Goal: Task Accomplishment & Management: Use online tool/utility

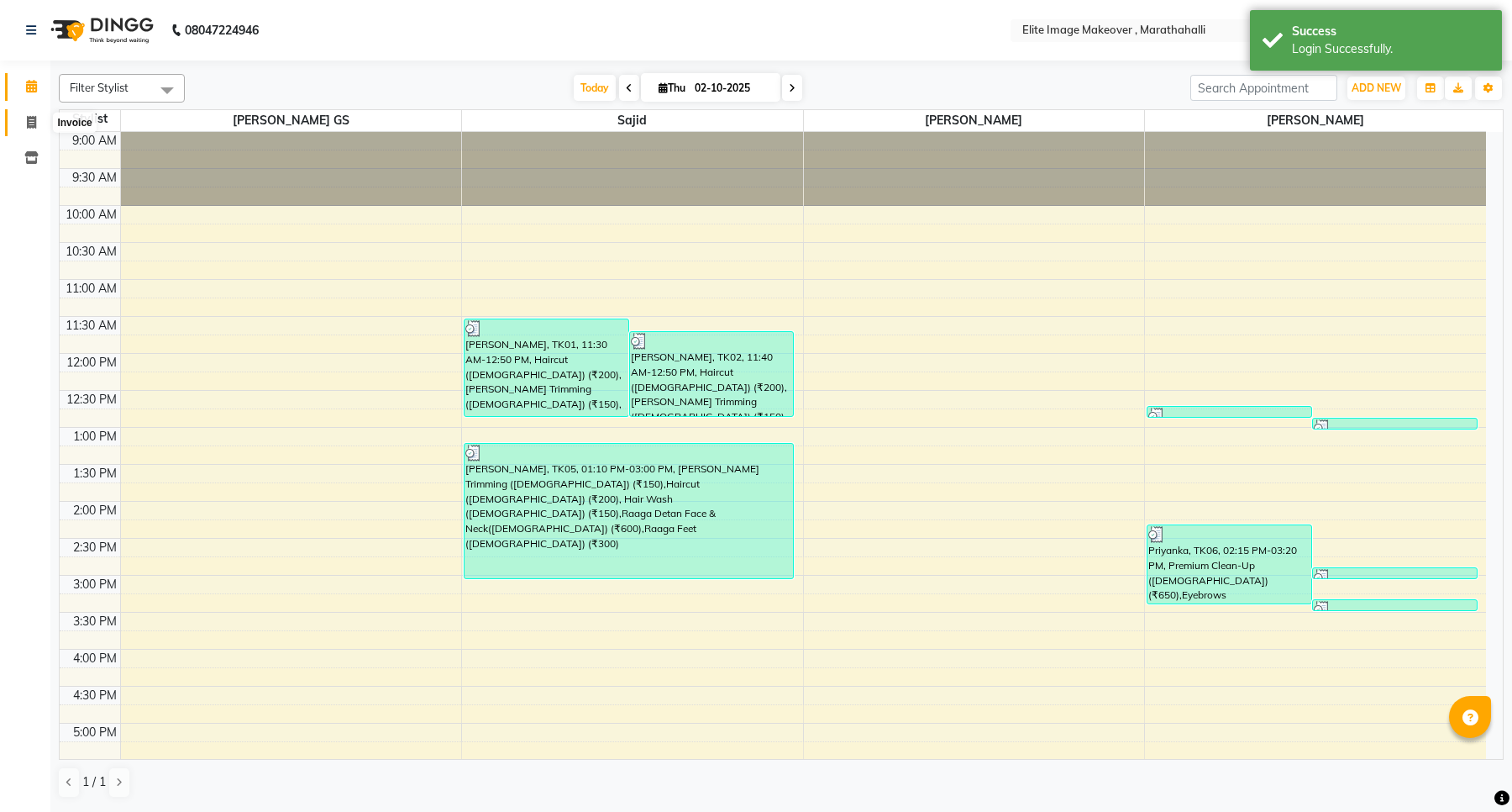
click at [31, 119] on icon at bounding box center [31, 122] width 9 height 13
select select "service"
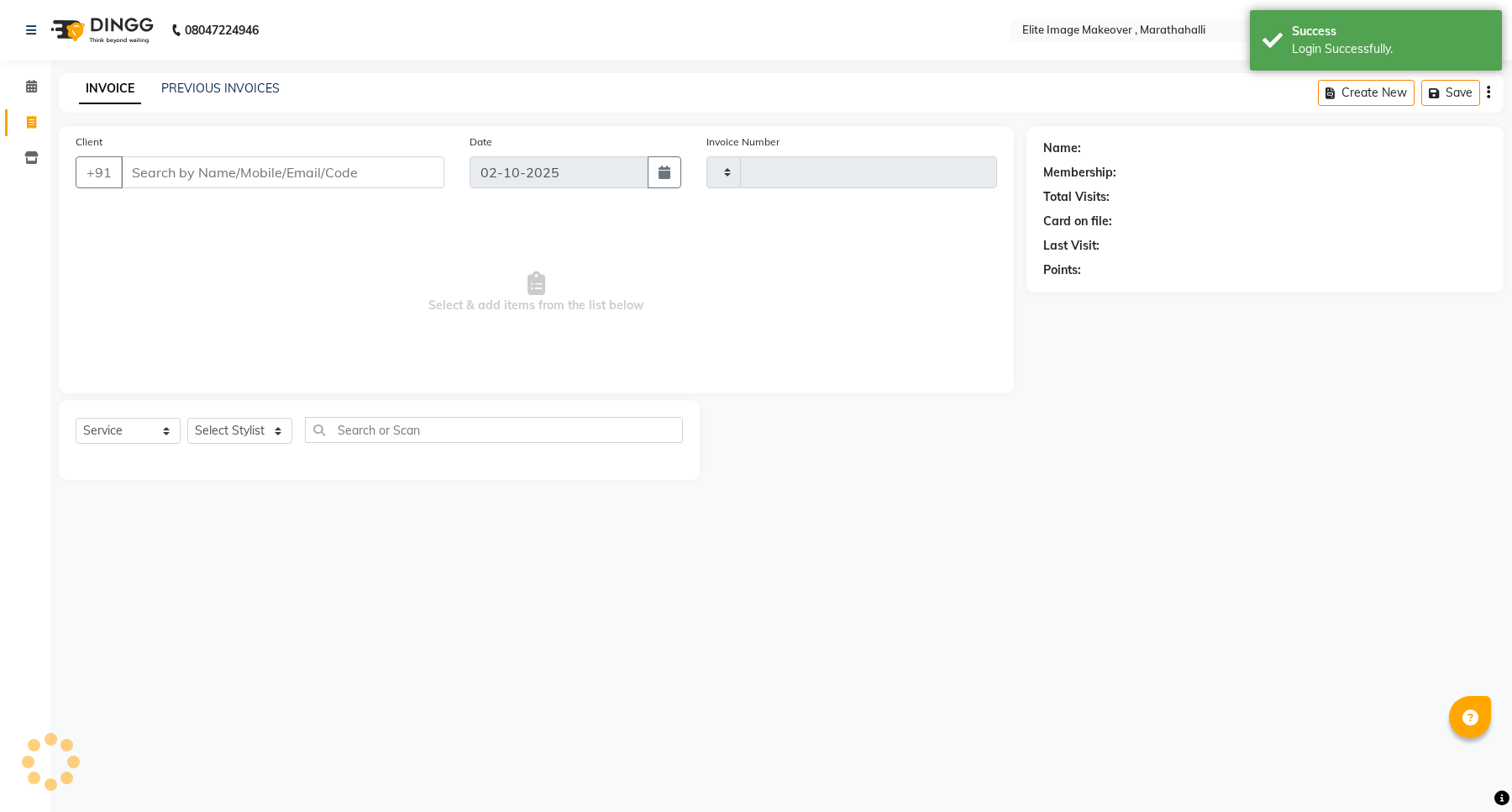
type input "1199"
select select "8005"
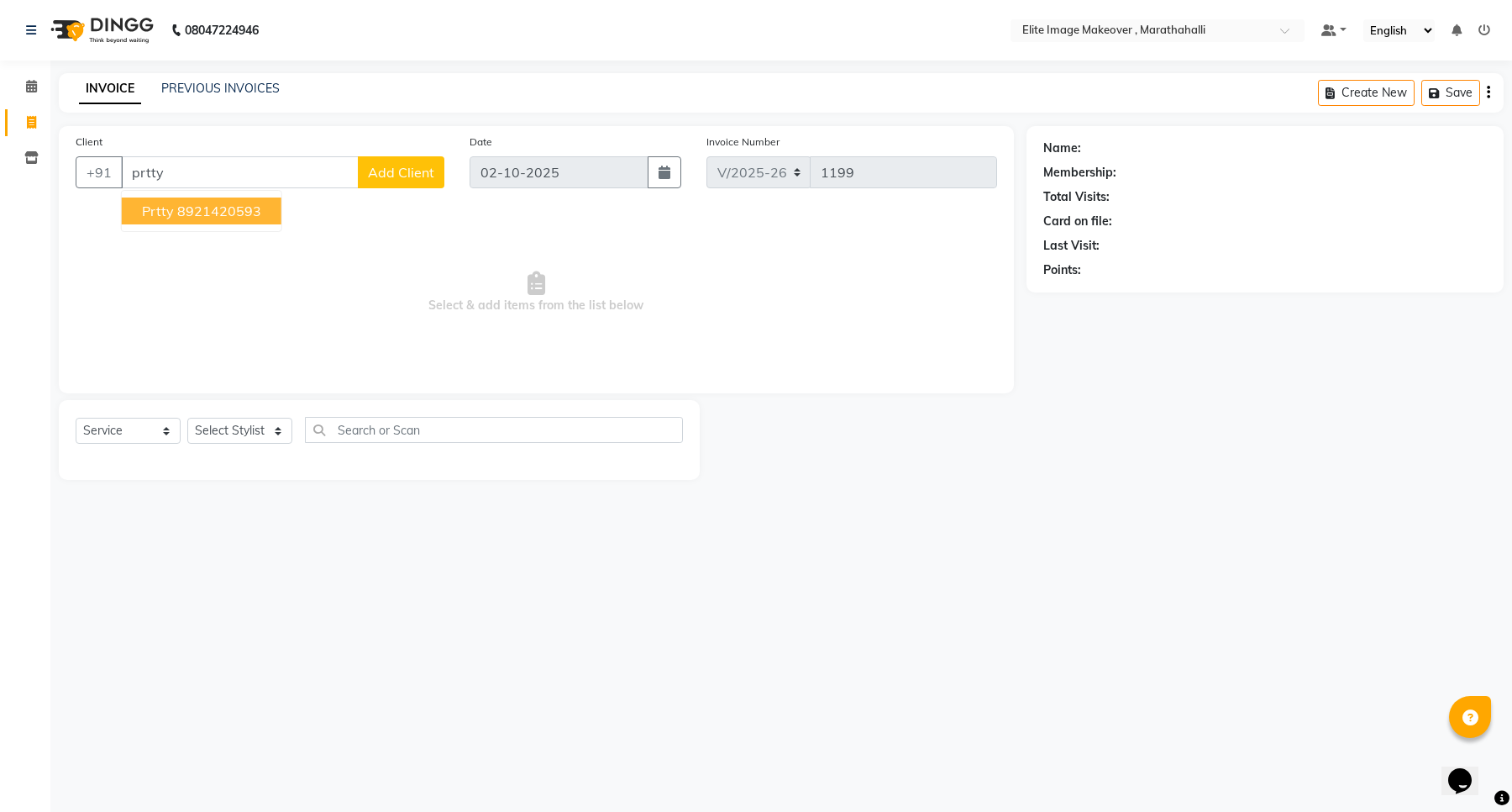
click at [198, 211] on ngb-highlight "8921420593" at bounding box center [219, 211] width 84 height 17
type input "8921420593"
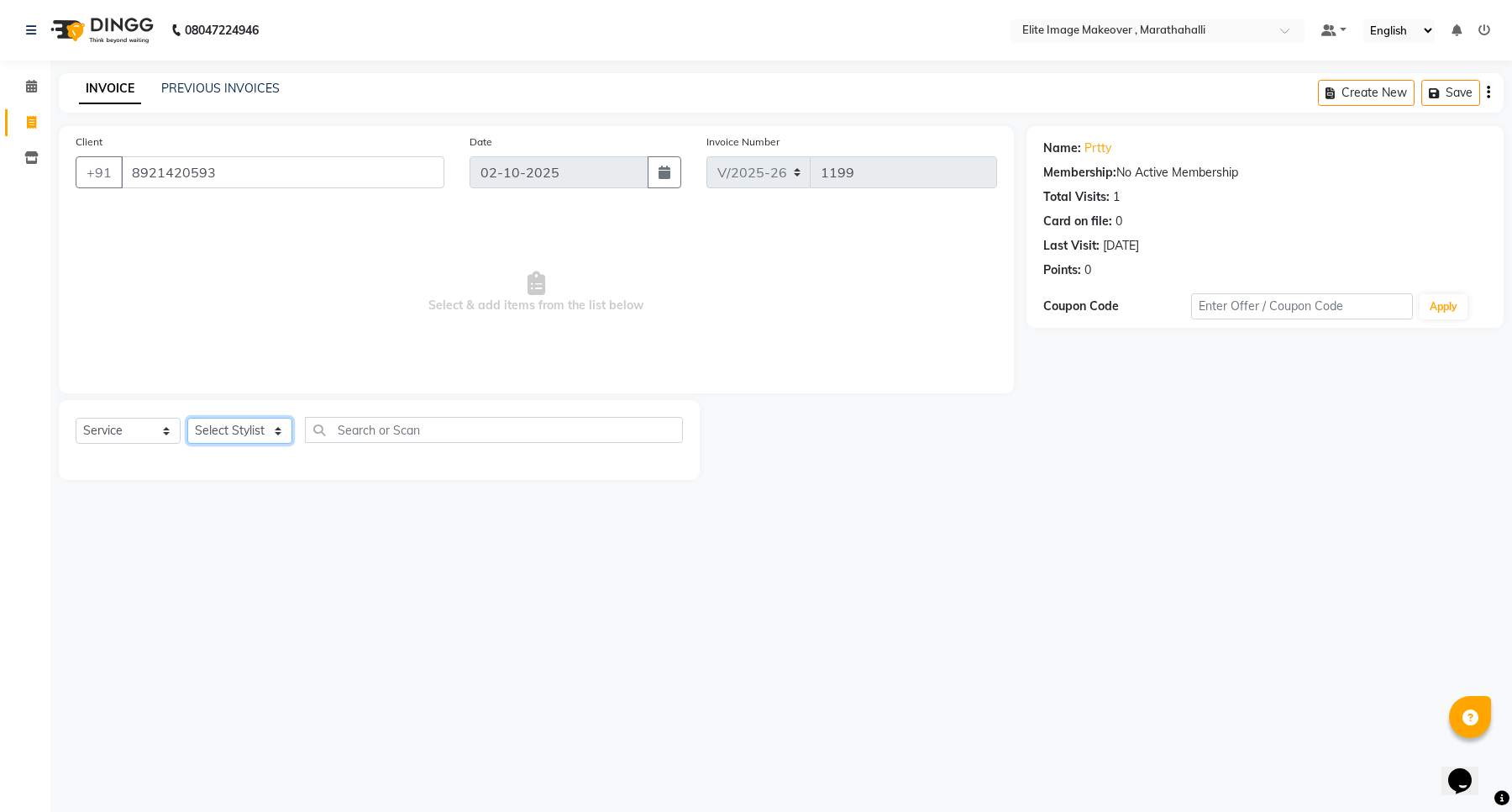
click at [249, 431] on select "Select Stylist [PERSON_NAME] [PERSON_NAME] [PERSON_NAME]" at bounding box center [240, 430] width 105 height 26
select select "93073"
click at [188, 417] on select "Select Stylist [PERSON_NAME] [PERSON_NAME] [PERSON_NAME]" at bounding box center [240, 430] width 105 height 26
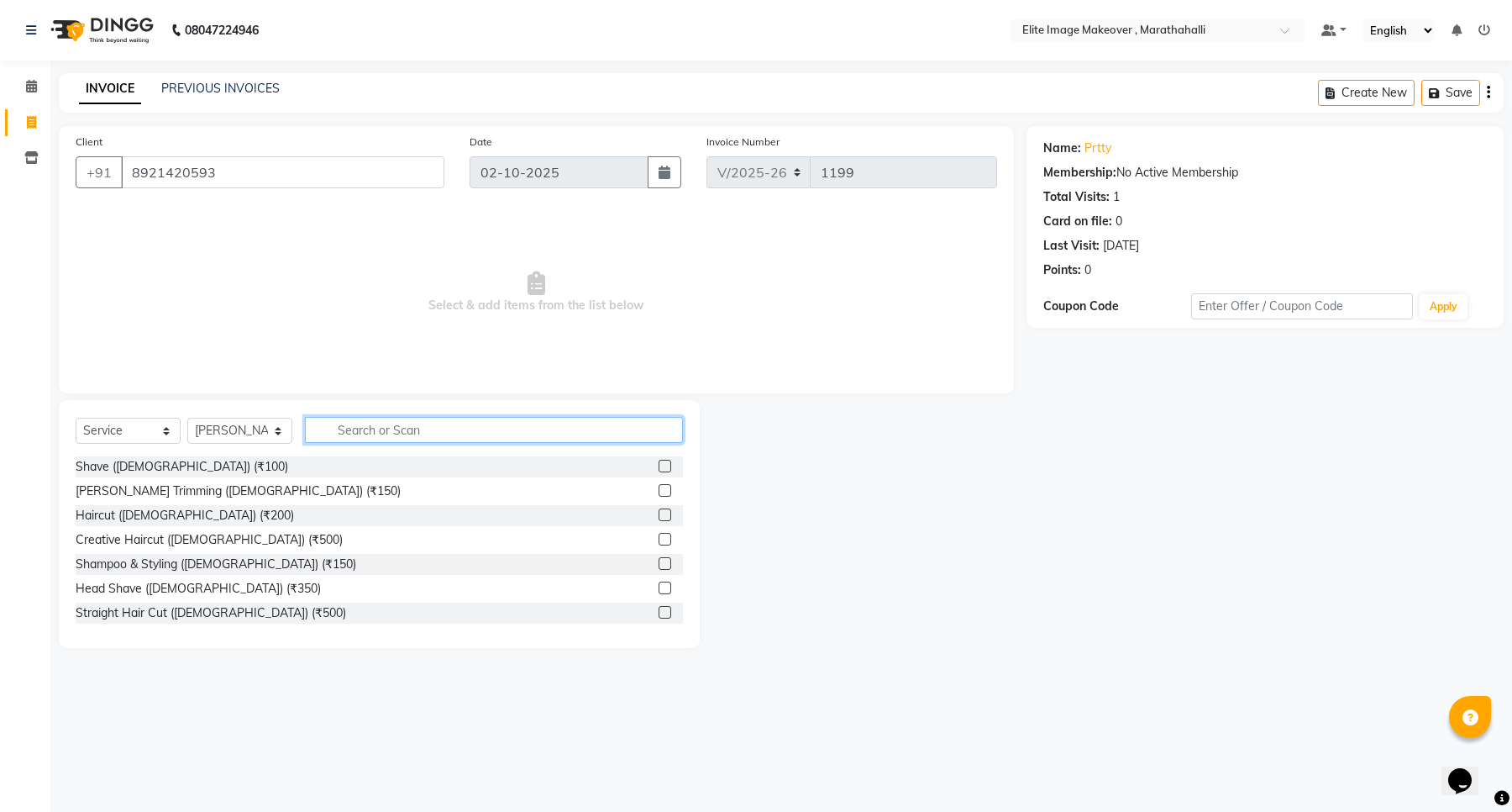
click at [431, 431] on input "text" at bounding box center [494, 429] width 378 height 26
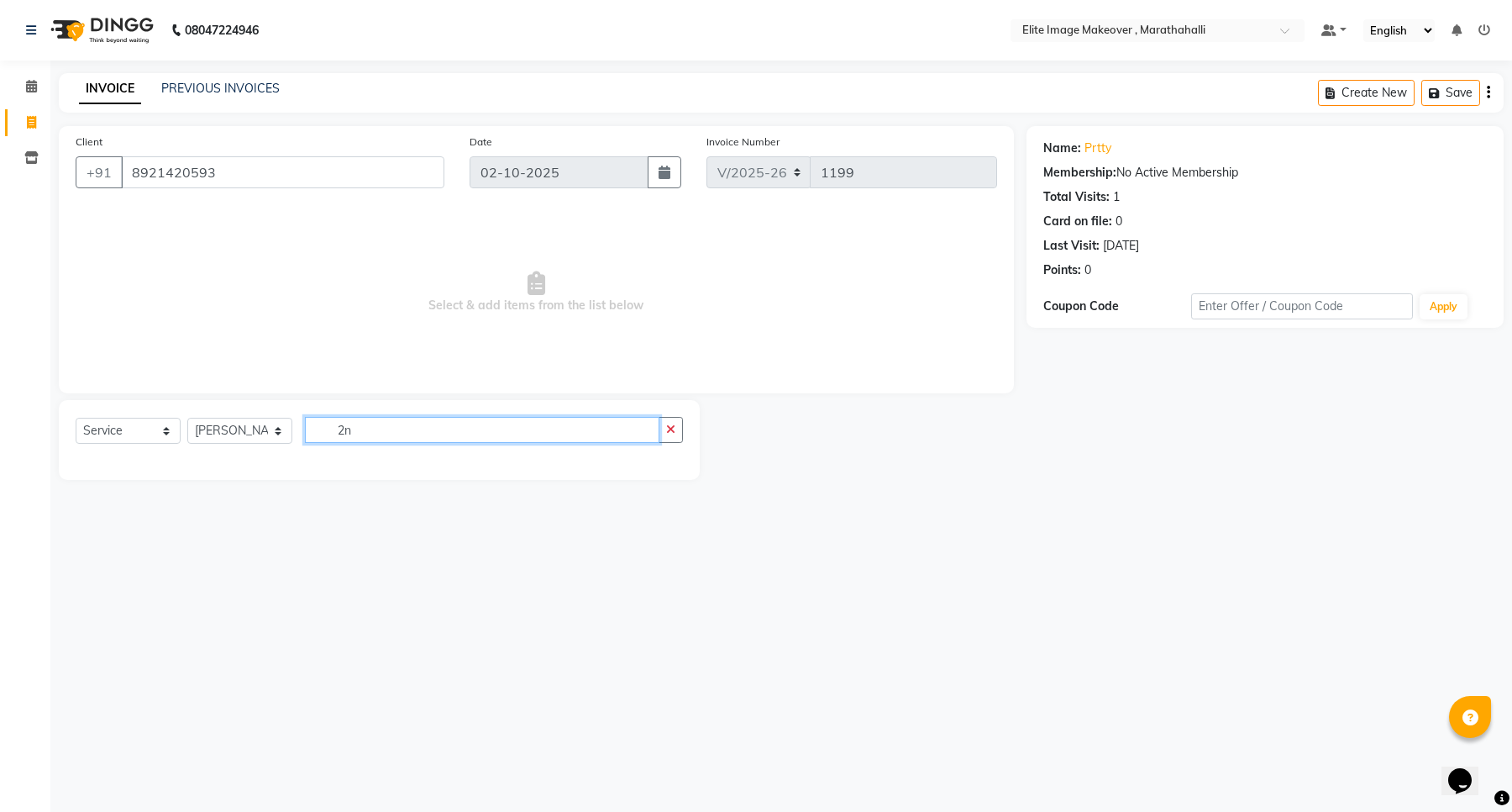
type input "2n"
click at [143, 431] on select "Select Service Product Membership Package Voucher Prepaid Gift Card" at bounding box center [128, 430] width 105 height 26
select select "package"
click at [76, 417] on select "Select Service Product Membership Package Voucher Prepaid Gift Card" at bounding box center [128, 430] width 105 height 26
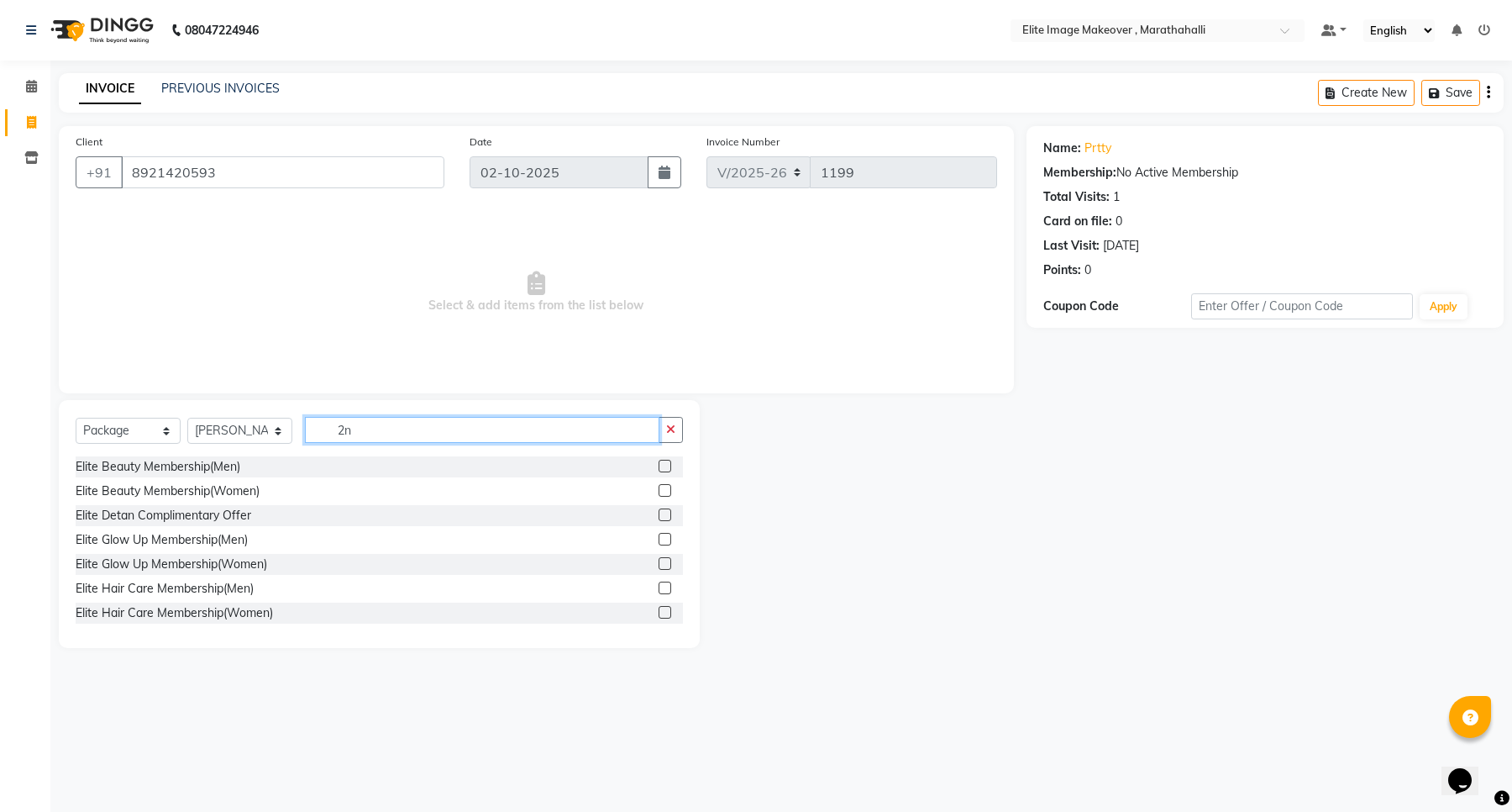
click at [371, 437] on input "2n" at bounding box center [482, 429] width 355 height 26
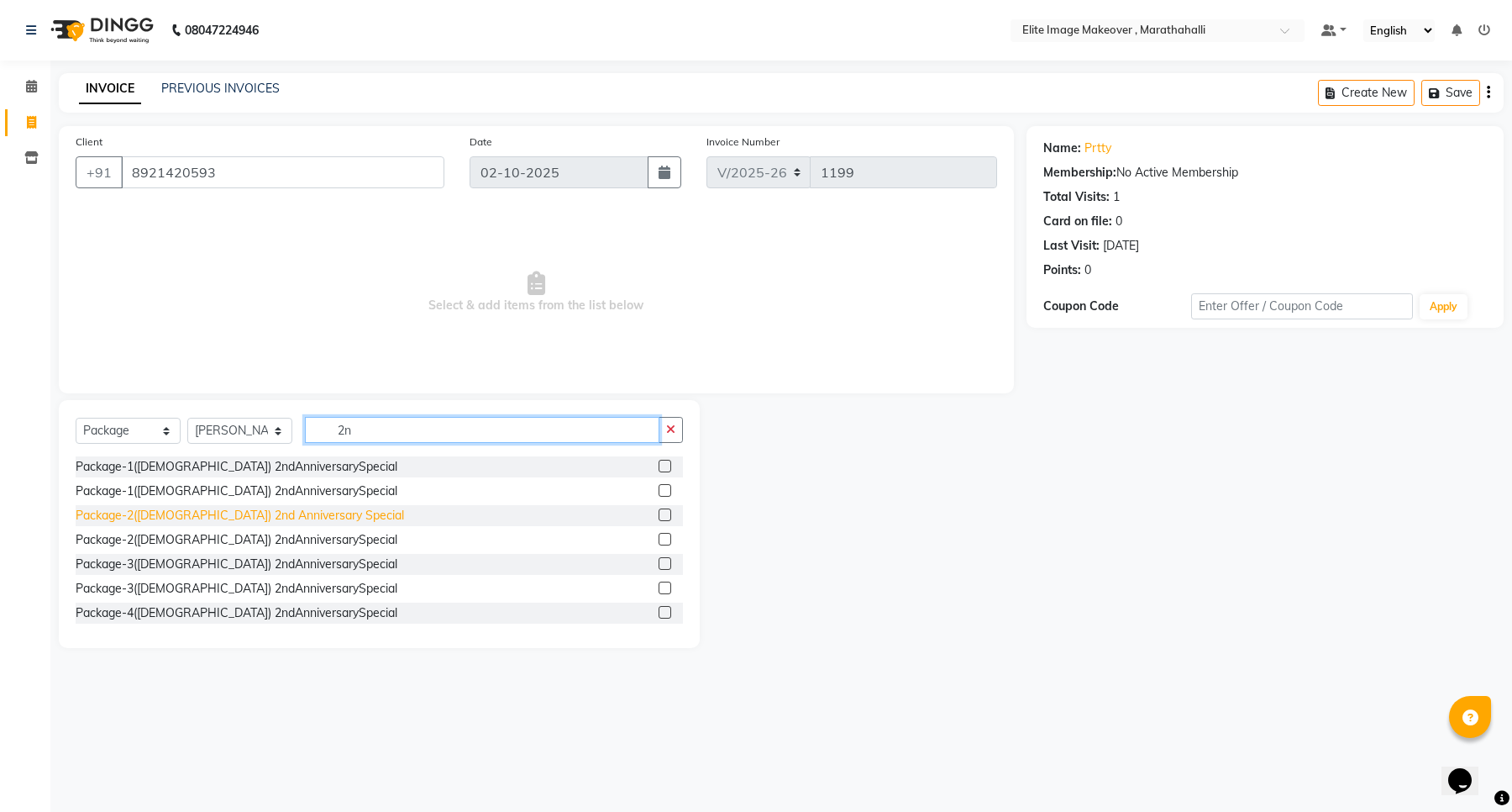
type input "2n"
click at [300, 513] on div "Package-2([DEMOGRAPHIC_DATA]) 2nd Anniversary Special" at bounding box center [239, 515] width 328 height 18
checkbox input "false"
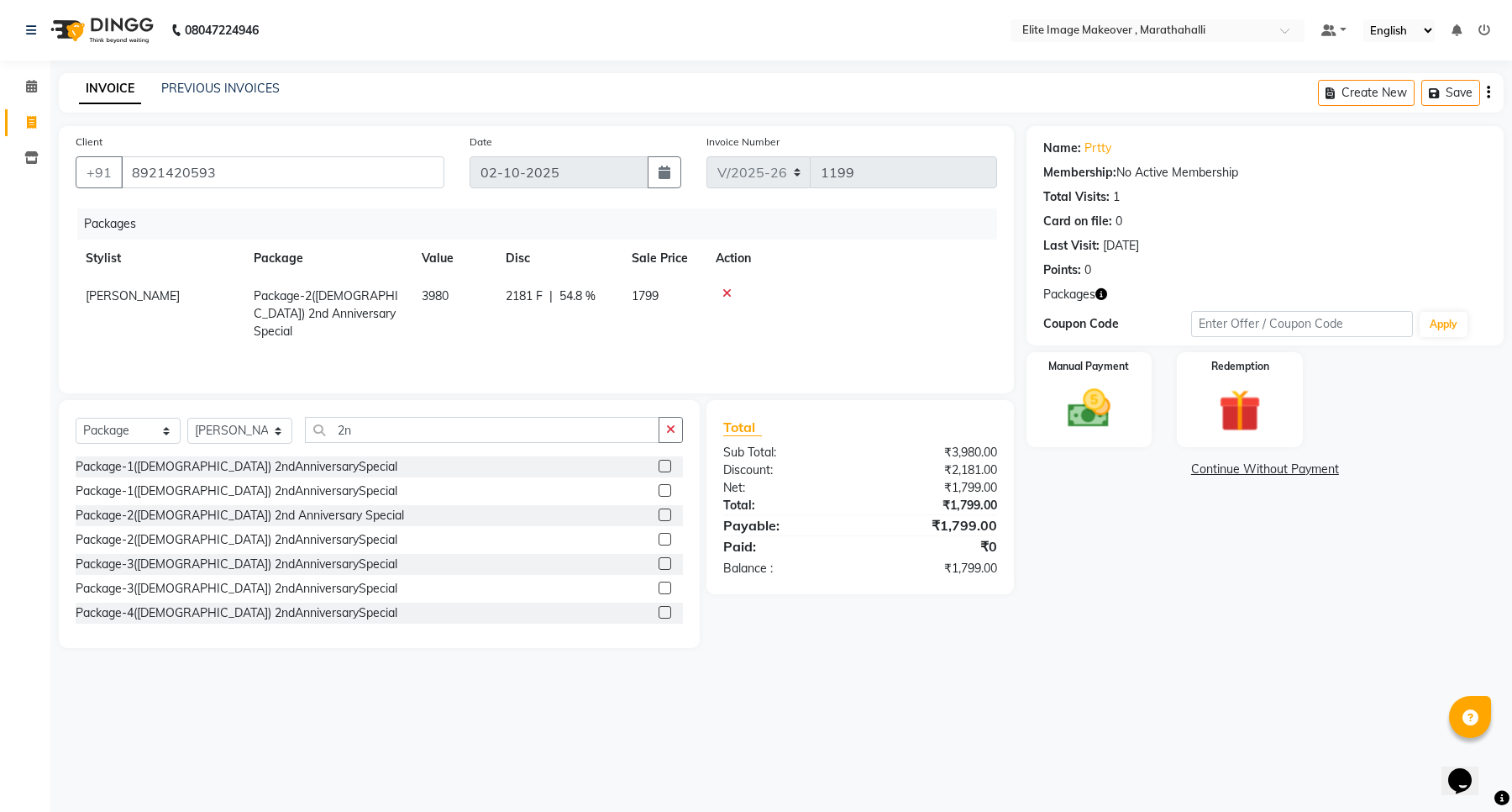
click at [518, 295] on span "2181 F" at bounding box center [524, 296] width 37 height 18
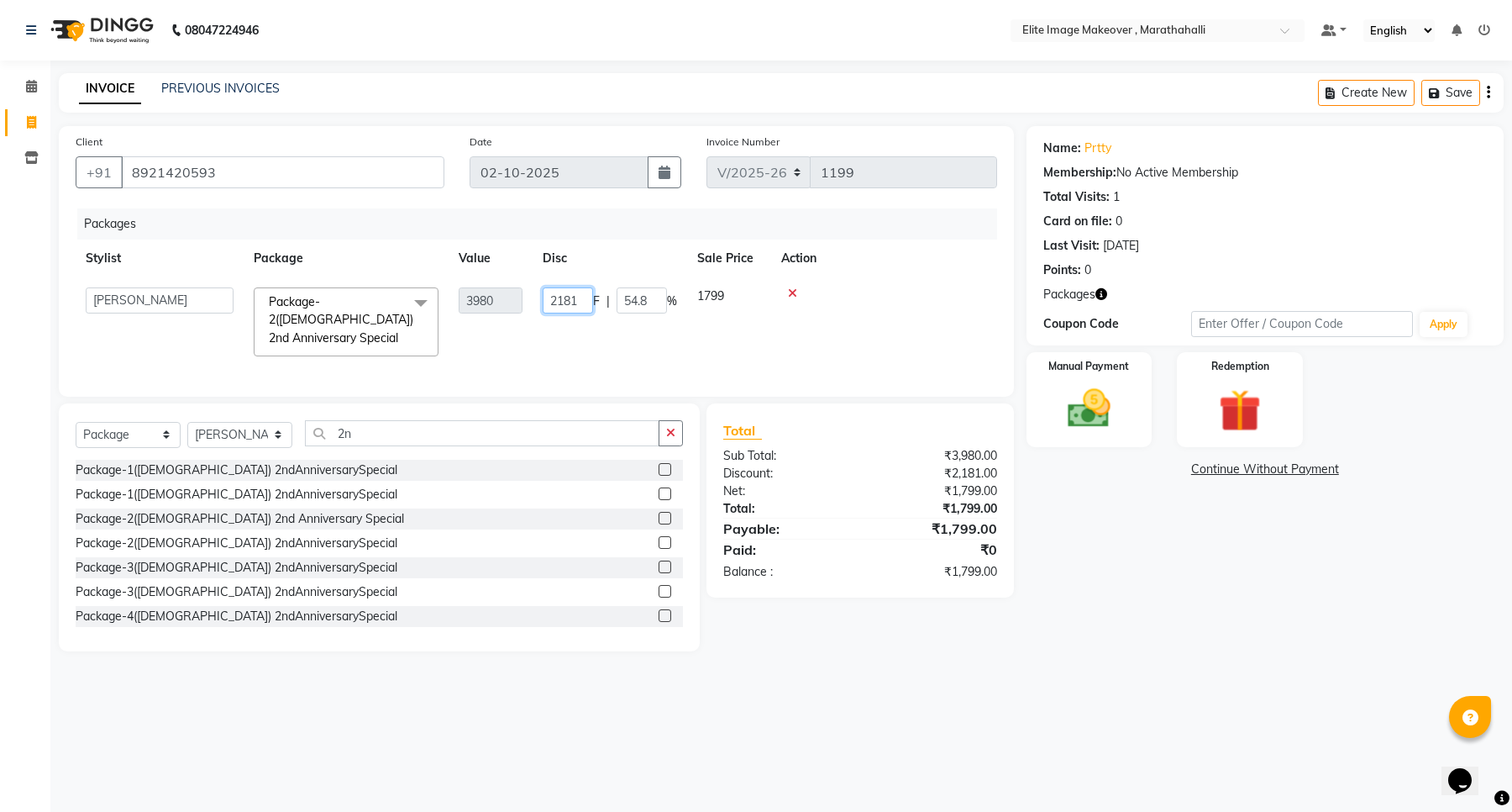
click at [557, 302] on input "2181" at bounding box center [568, 300] width 50 height 26
click at [568, 302] on input "2181" at bounding box center [568, 300] width 50 height 26
type input "2081"
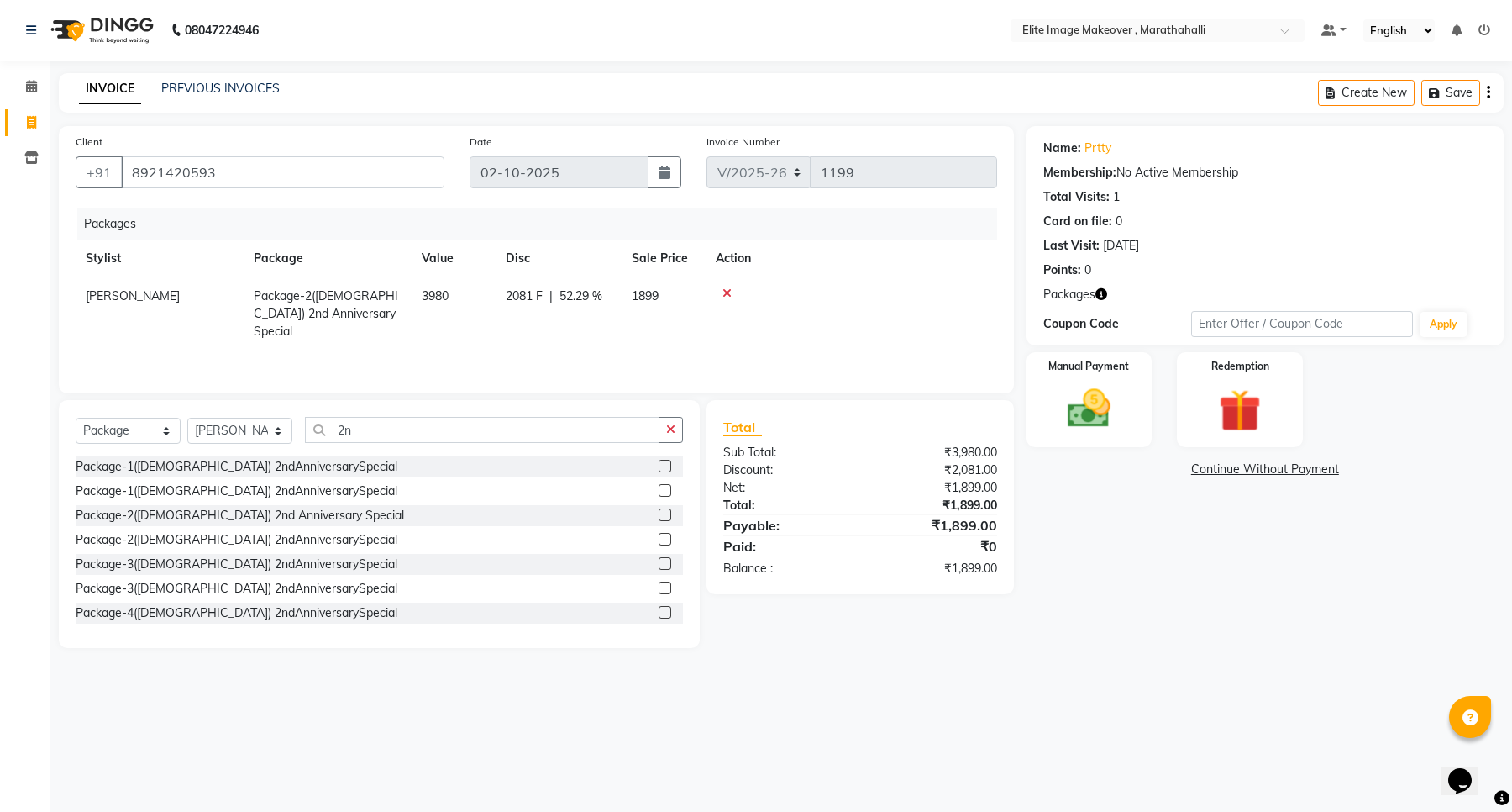
click at [773, 315] on td at bounding box center [852, 314] width 292 height 73
click at [1095, 406] on img at bounding box center [1089, 409] width 71 height 51
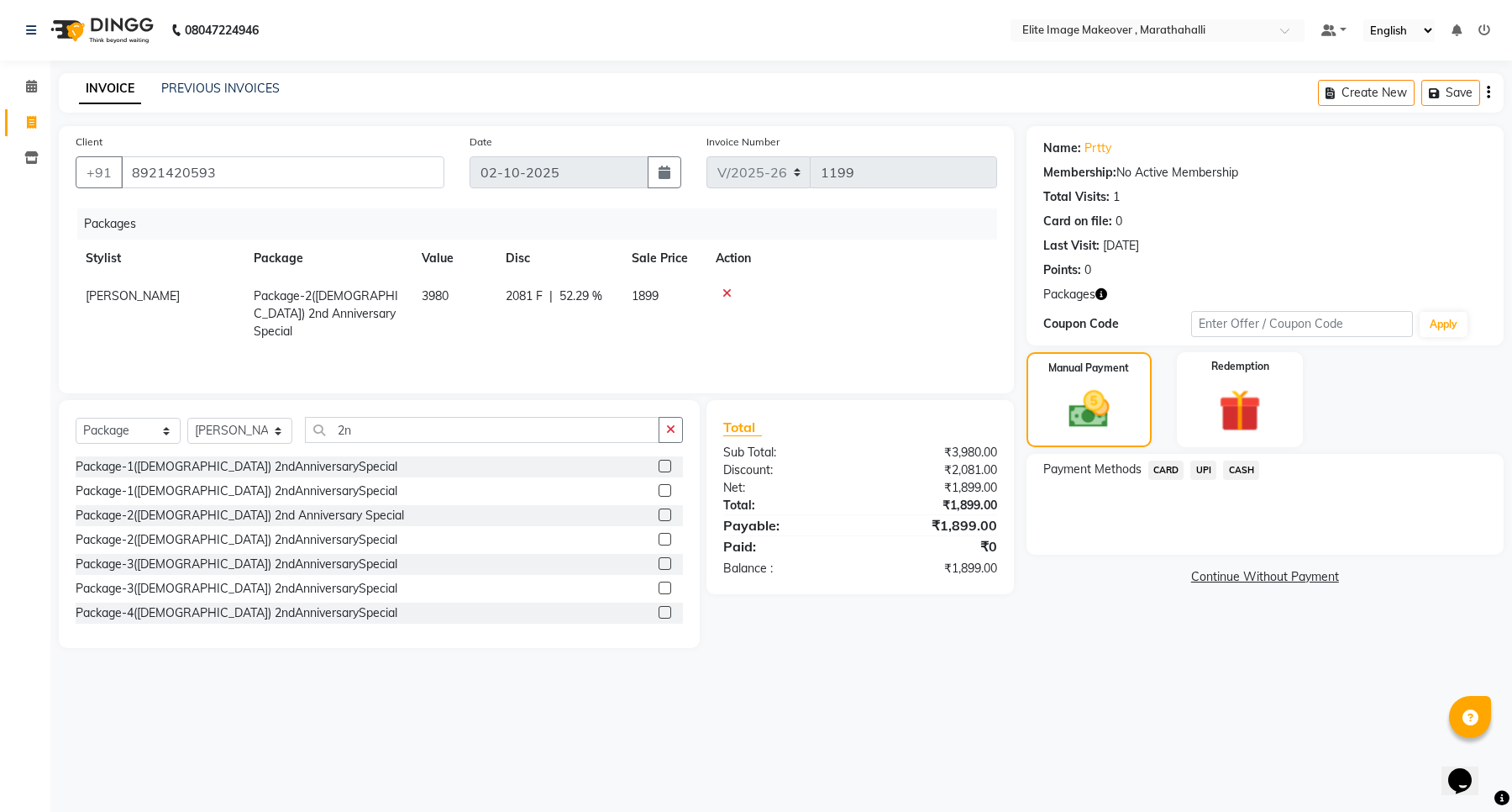
click at [1202, 465] on span "UPI" at bounding box center [1203, 470] width 26 height 20
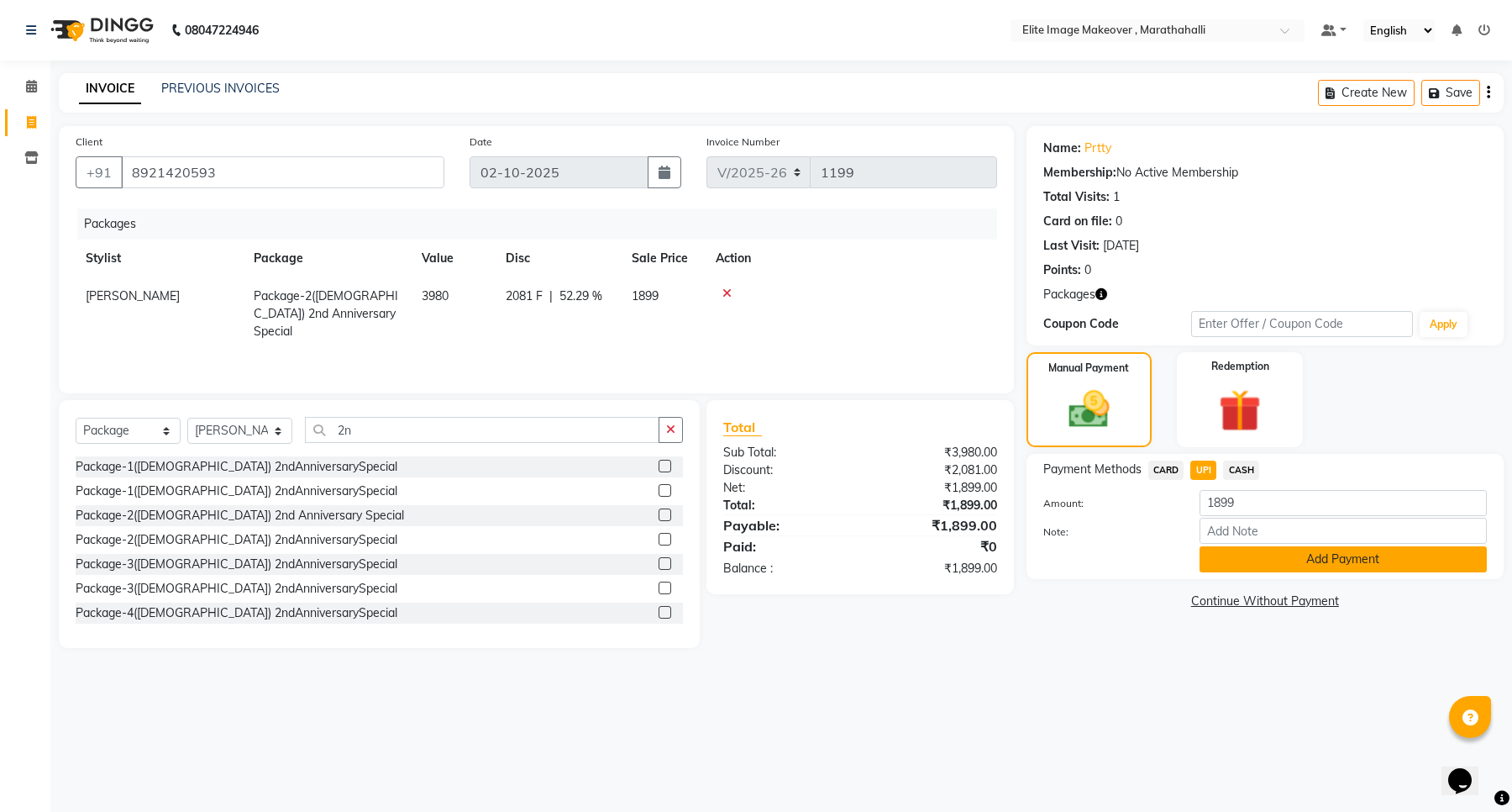
click at [1256, 559] on button "Add Payment" at bounding box center [1343, 559] width 288 height 26
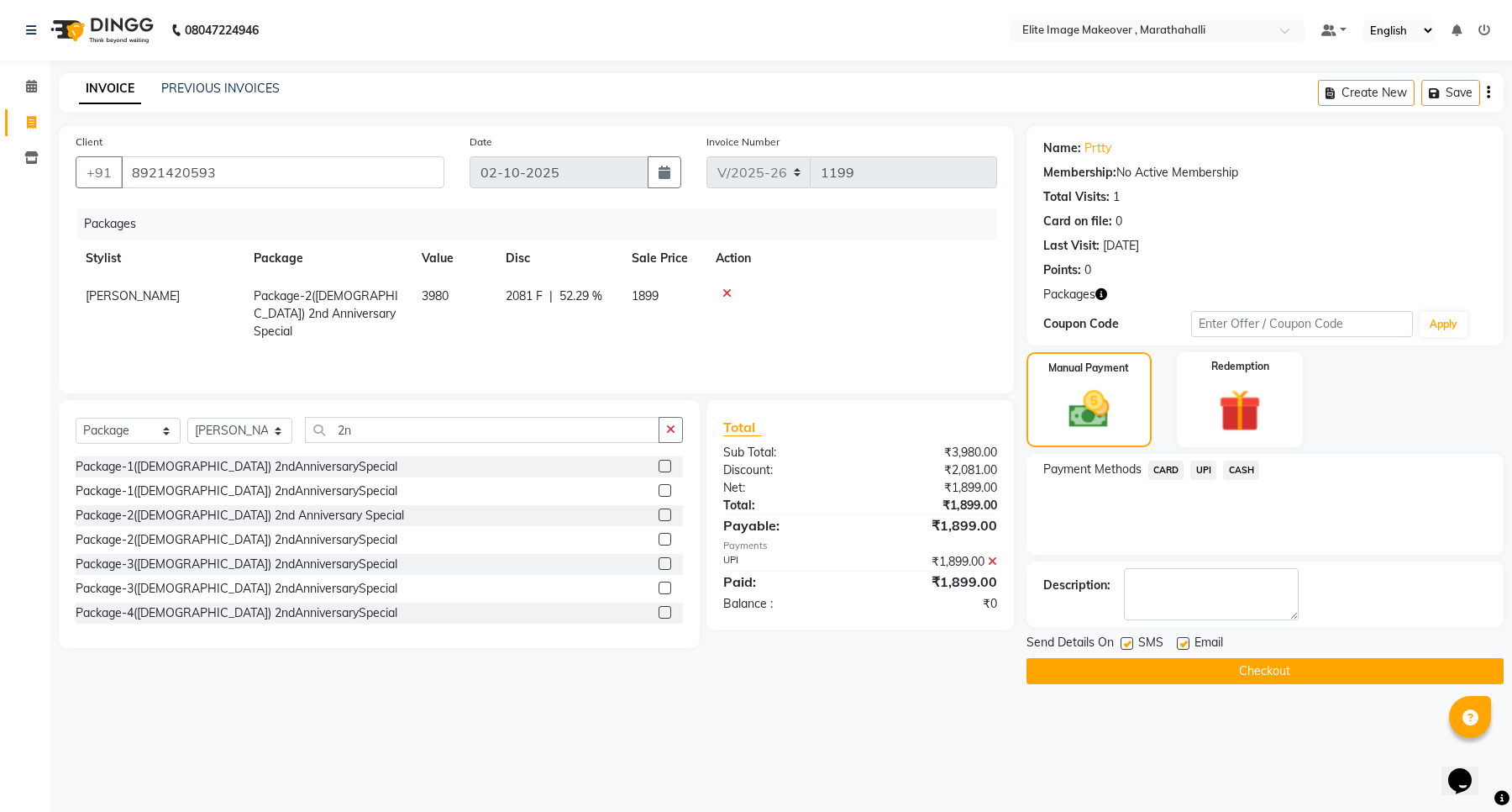
click at [1184, 666] on button "Checkout" at bounding box center [1265, 670] width 477 height 26
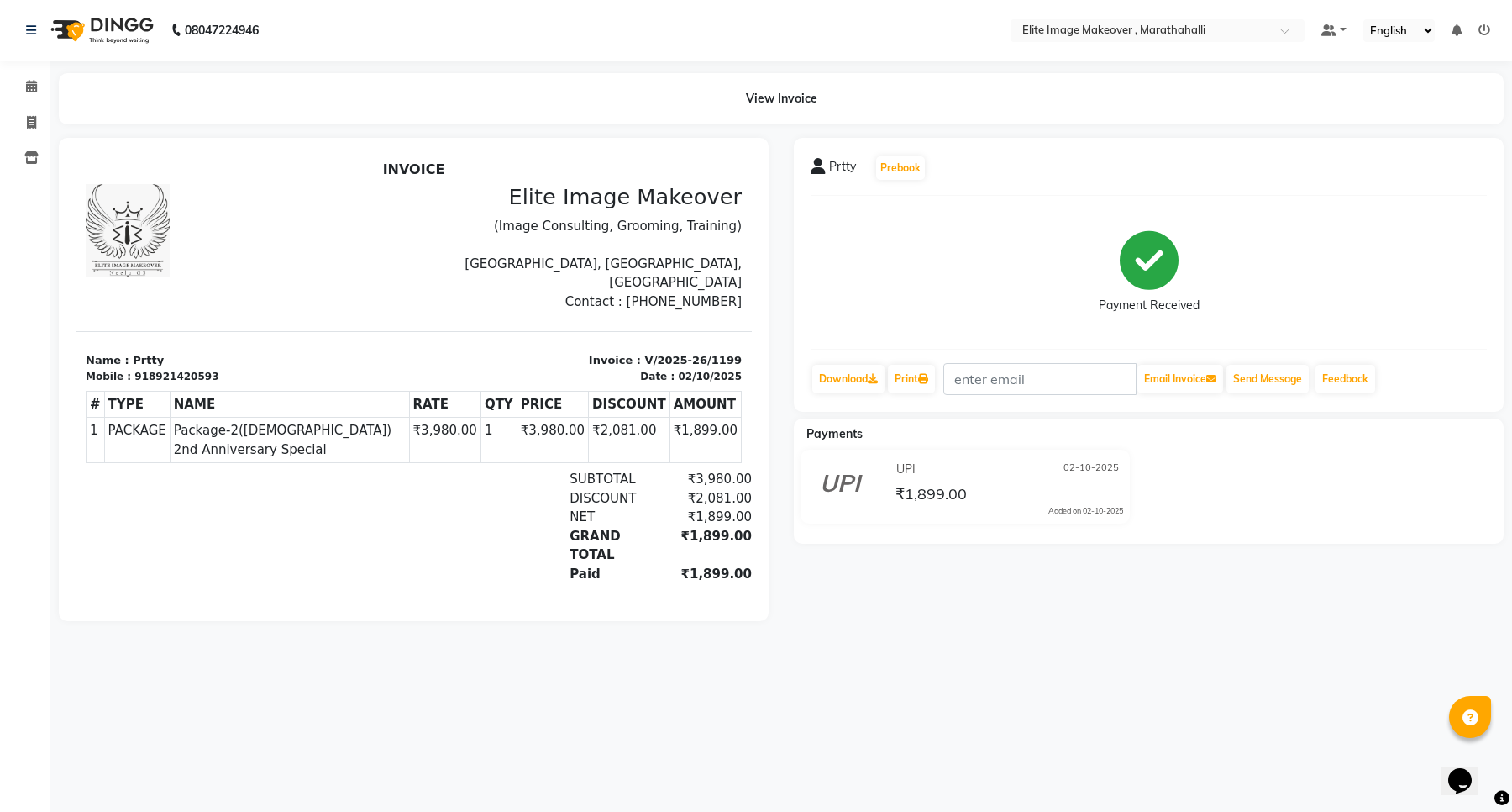
click at [1488, 31] on icon at bounding box center [1485, 31] width 12 height 12
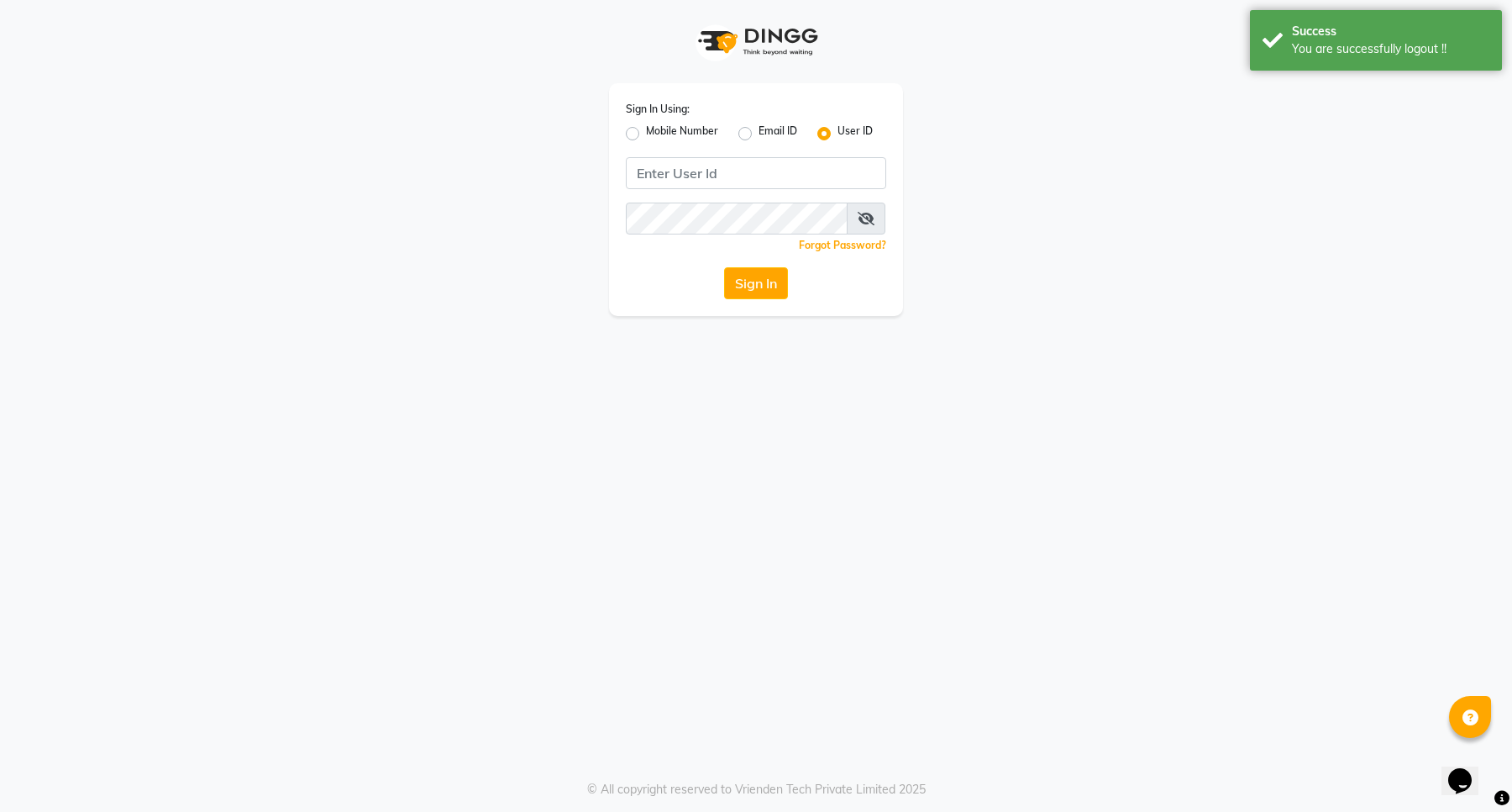
click at [1252, 279] on app-login "Sign In Using: Mobile Number Email ID User ID Remember me Forgot Password? Sign…" at bounding box center [756, 158] width 1512 height 316
